Goal: Check status

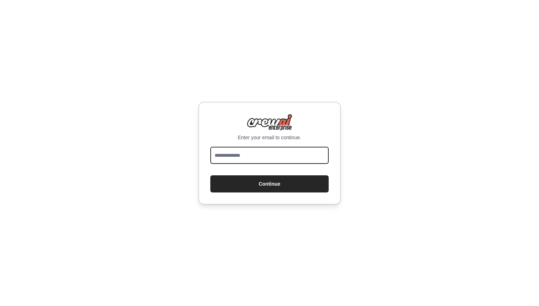
click at [276, 154] on input "email" at bounding box center [269, 155] width 118 height 17
type input "**********"
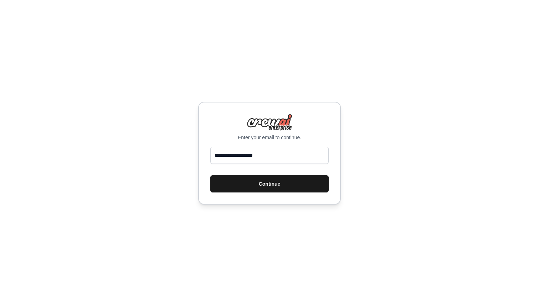
click at [285, 181] on button "Continue" at bounding box center [269, 183] width 118 height 17
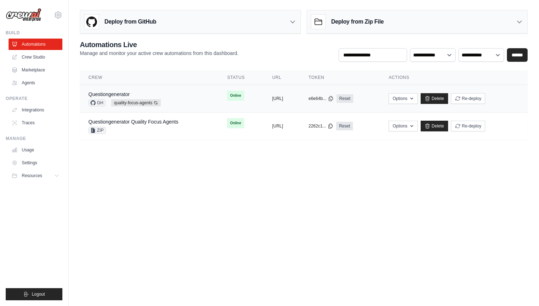
click at [277, 94] on td "copied https://questiongenerator-0de1f620-" at bounding box center [282, 98] width 36 height 27
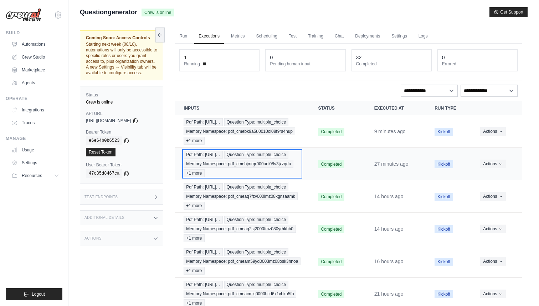
click at [260, 170] on div "Pdf Path: https://tutorelli-pdfs.s3.us-… Question Type: multiple_choice Memory …" at bounding box center [242, 164] width 117 height 26
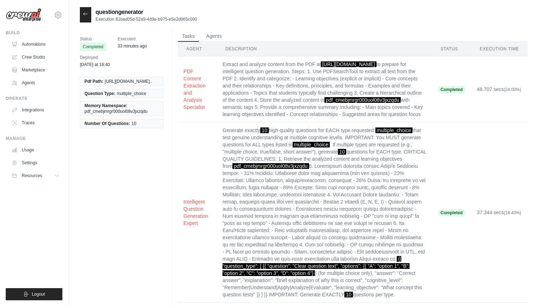
click at [86, 12] on icon at bounding box center [86, 14] width 6 height 6
